Goal: Task Accomplishment & Management: Use online tool/utility

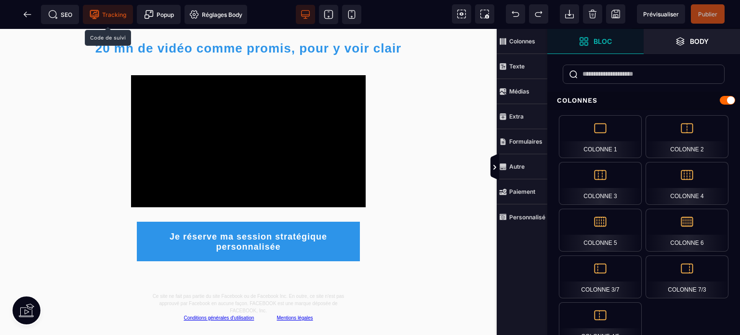
click at [116, 13] on span "Tracking" at bounding box center [108, 15] width 37 height 10
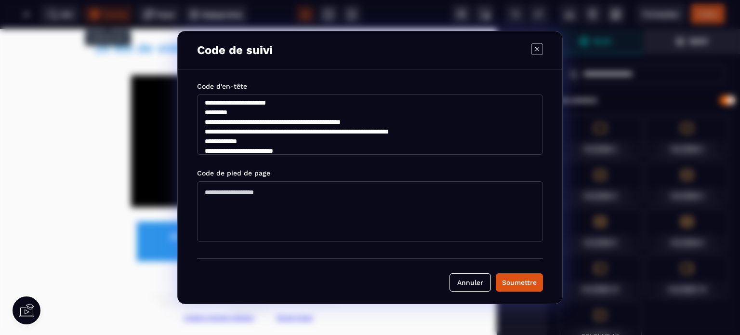
scroll to position [116, 0]
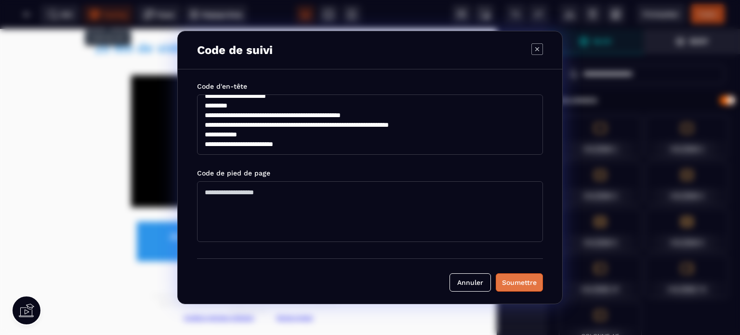
click at [526, 283] on div "Soumettre" at bounding box center [519, 282] width 35 height 10
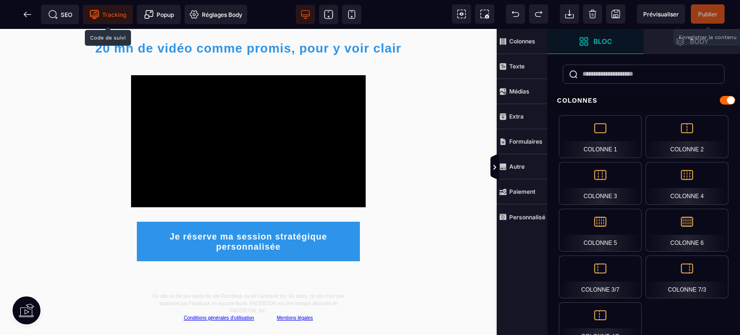
click at [707, 13] on span "Publier" at bounding box center [707, 14] width 19 height 7
click at [25, 14] on icon at bounding box center [27, 14] width 7 height 0
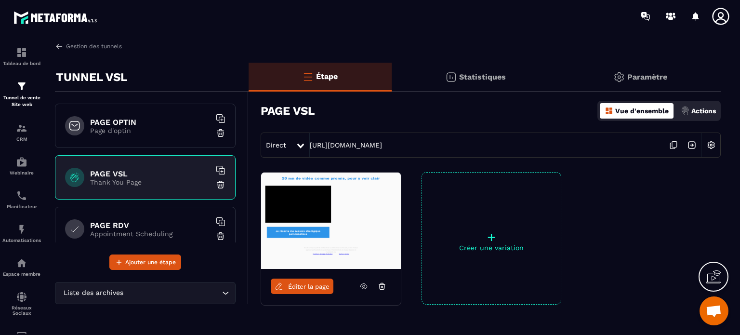
click at [102, 226] on h6 "PAGE RDV" at bounding box center [150, 225] width 120 height 9
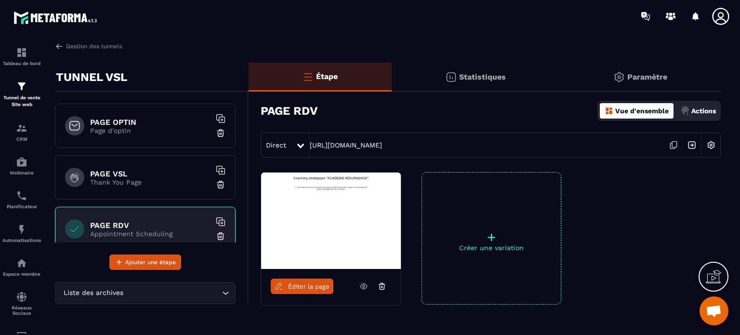
click at [294, 285] on span "Éditer la page" at bounding box center [308, 286] width 41 height 7
